Goal: Task Accomplishment & Management: Use online tool/utility

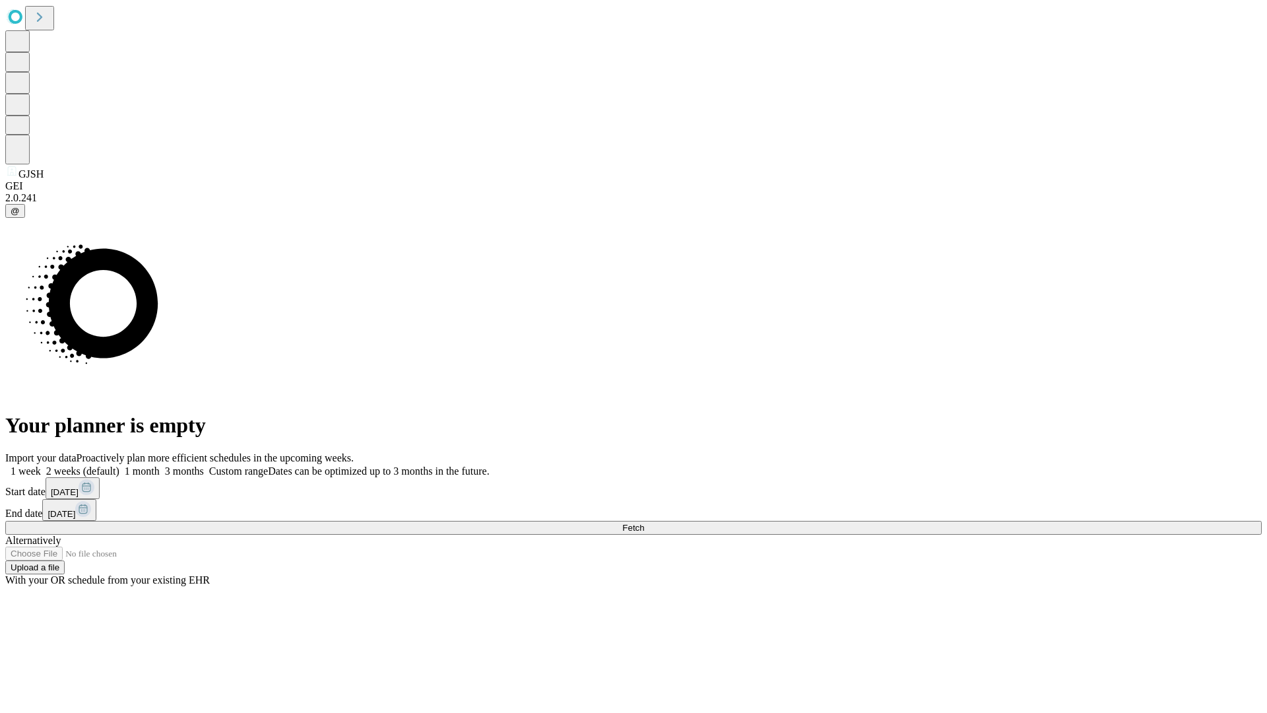
click at [644, 523] on span "Fetch" at bounding box center [633, 528] width 22 height 10
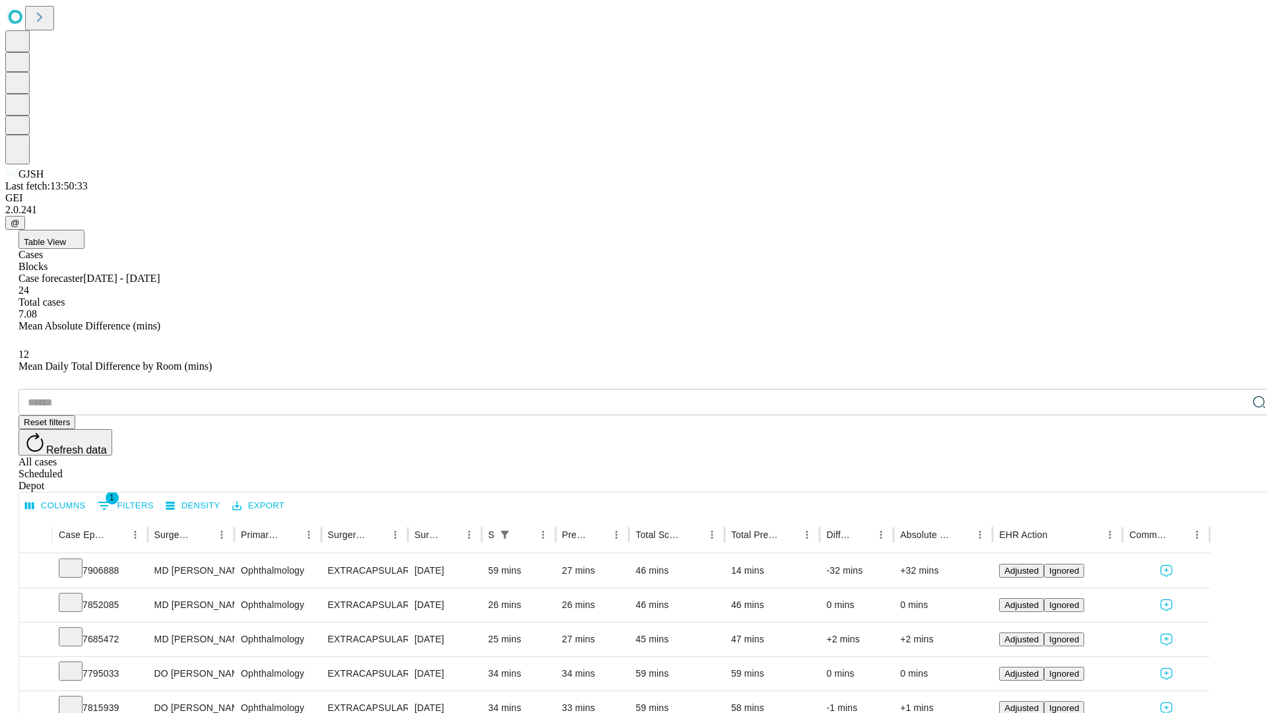
click at [1233, 480] on div "Depot" at bounding box center [646, 486] width 1256 height 12
